Goal: Information Seeking & Learning: Learn about a topic

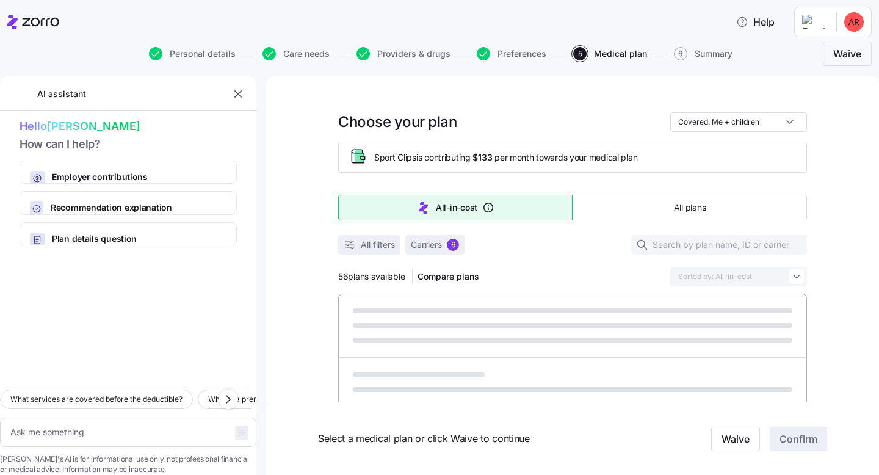
type textarea "x"
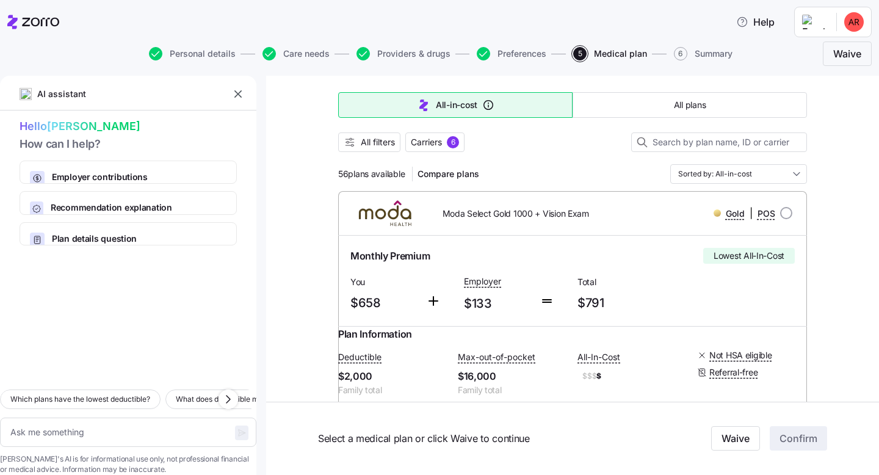
scroll to position [95, 0]
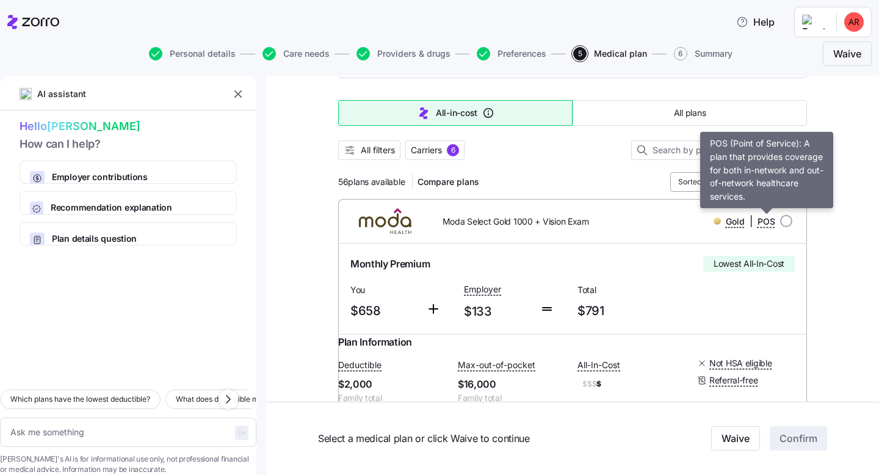
click at [778, 176] on input "Sorted by: All-in-cost" at bounding box center [738, 182] width 137 height 20
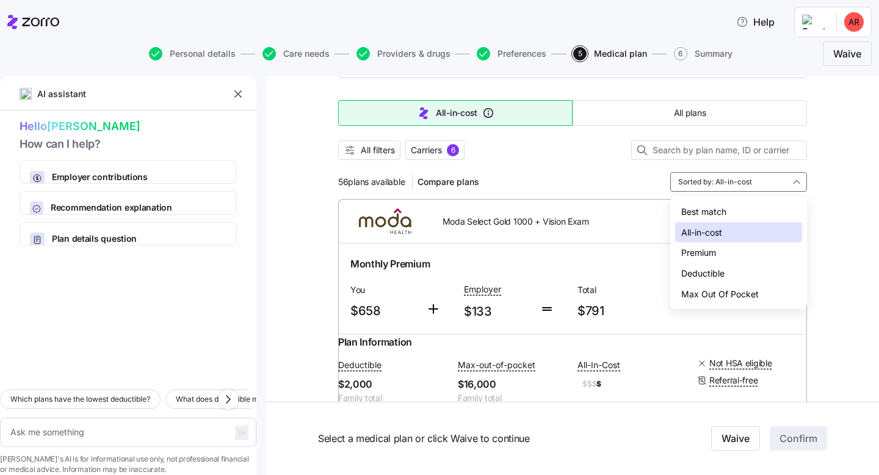
click at [717, 252] on div "Premium" at bounding box center [738, 252] width 127 height 21
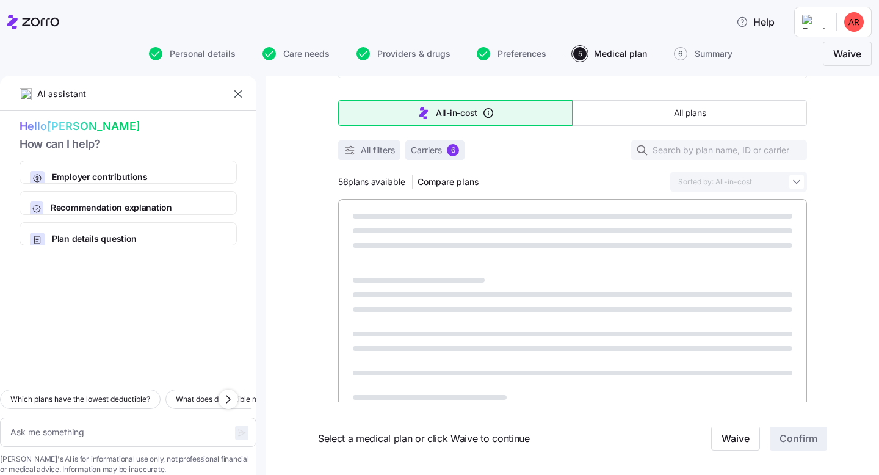
type textarea "x"
type input "Sorted by: Premium"
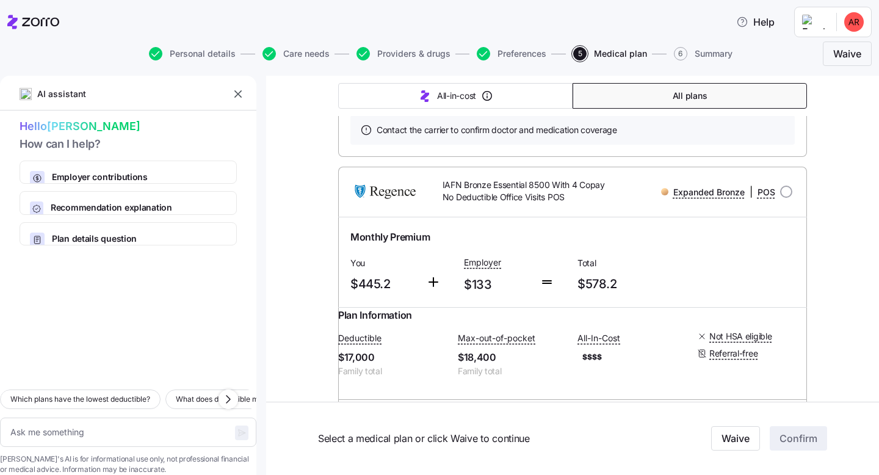
scroll to position [5136, 0]
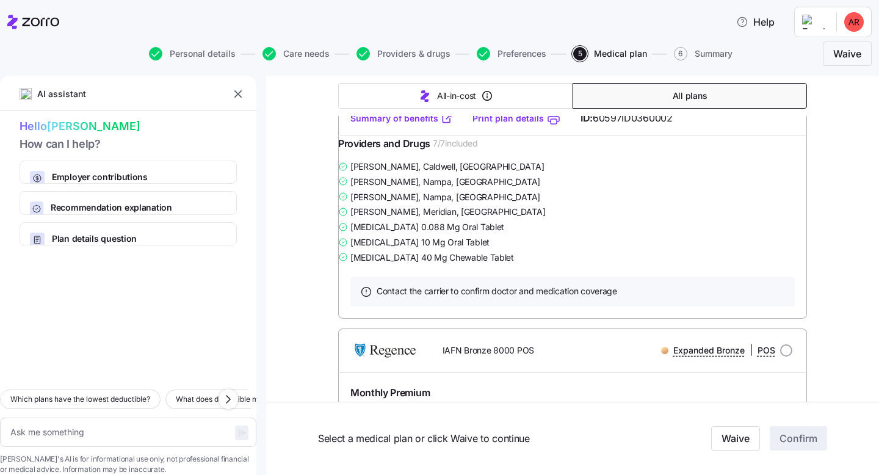
type textarea "x"
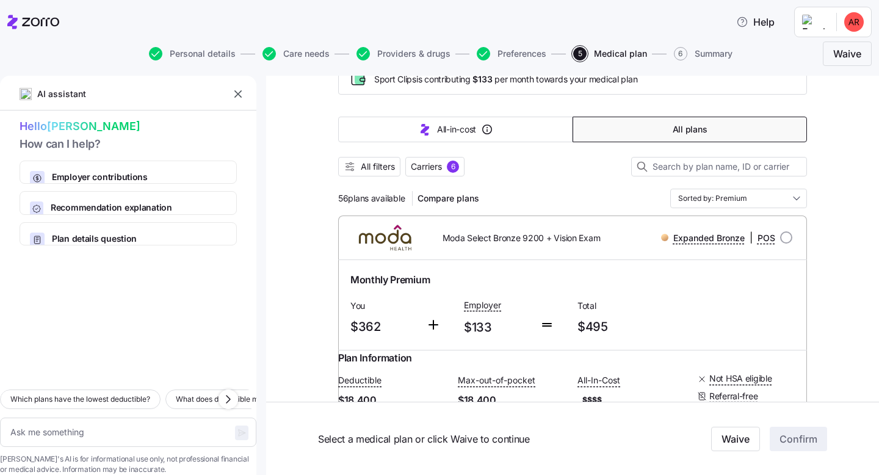
scroll to position [0, 0]
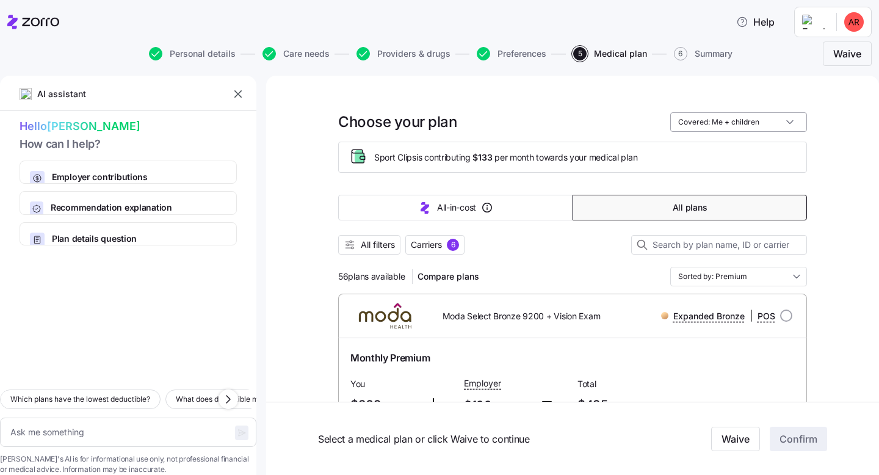
click at [791, 119] on input "Covered: Me + children" at bounding box center [738, 122] width 137 height 20
click at [744, 173] on div "Me + children" at bounding box center [738, 172] width 127 height 21
click at [239, 96] on icon "button" at bounding box center [237, 93] width 7 height 7
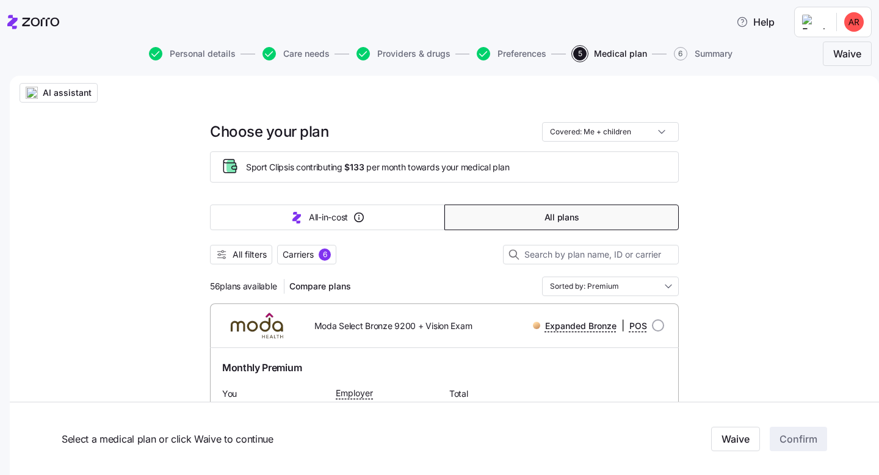
click at [815, 18] on html "Help Personal details Care needs Providers & drugs Preferences 5 Medical plan 6…" at bounding box center [439, 234] width 879 height 468
click at [856, 23] on html "Help Personal details Care needs Providers & drugs Preferences 5 Medical plan 6…" at bounding box center [439, 234] width 879 height 468
click at [838, 56] on div "My settings" at bounding box center [830, 54] width 64 height 13
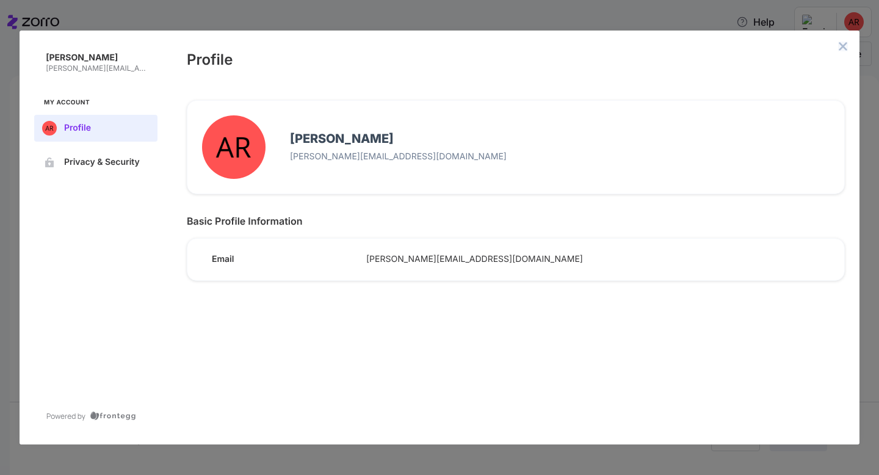
click at [842, 46] on icon "close admin-box" at bounding box center [843, 46] width 8 height 8
